Goal: Task Accomplishment & Management: Manage account settings

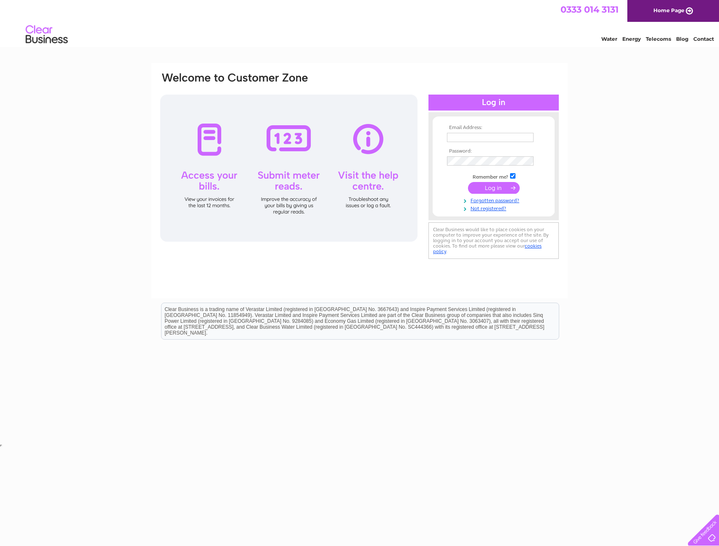
type input "[EMAIL_ADDRESS][DOMAIN_NAME]"
click at [499, 190] on input "submit" at bounding box center [494, 188] width 52 height 12
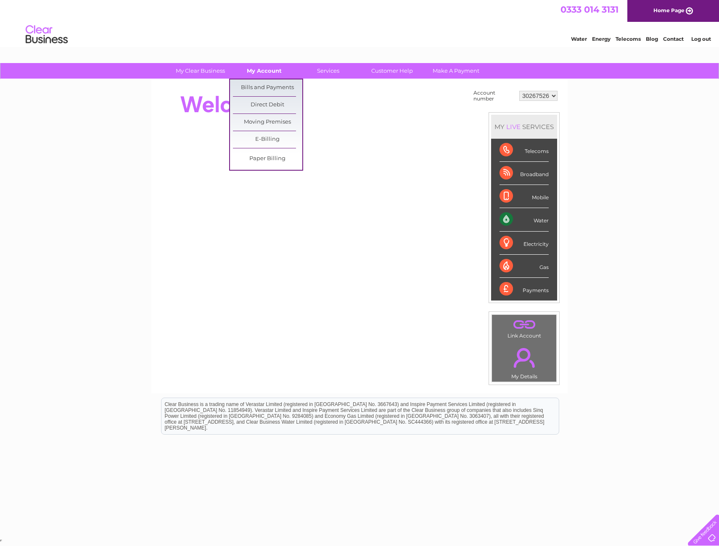
click at [271, 72] on link "My Account" at bounding box center [264, 71] width 69 height 16
click at [271, 84] on link "Bills and Payments" at bounding box center [267, 88] width 69 height 17
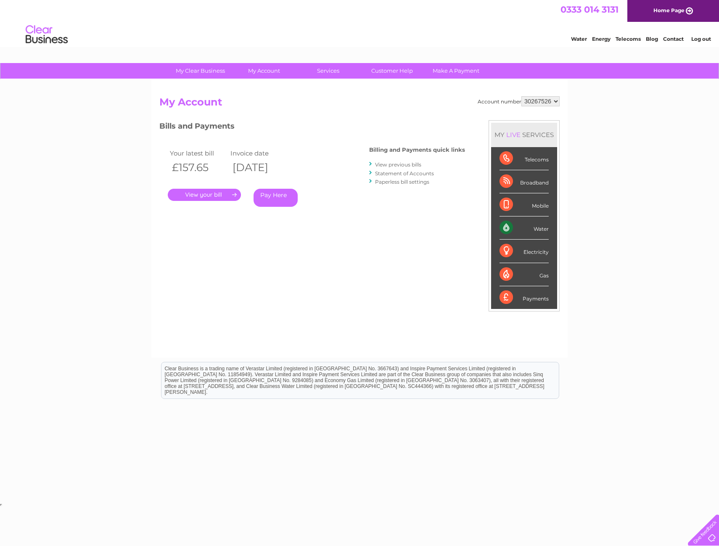
click at [211, 198] on link "." at bounding box center [204, 195] width 73 height 12
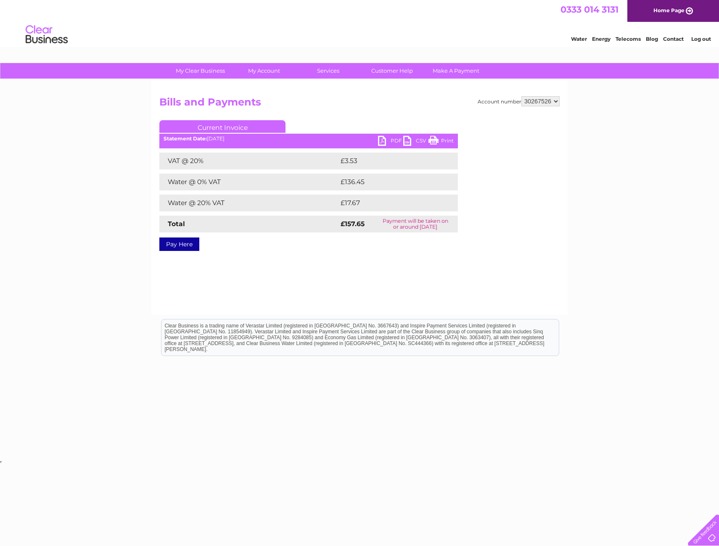
click at [382, 141] on link "PDF" at bounding box center [390, 142] width 25 height 12
